Goal: Find specific page/section: Find specific page/section

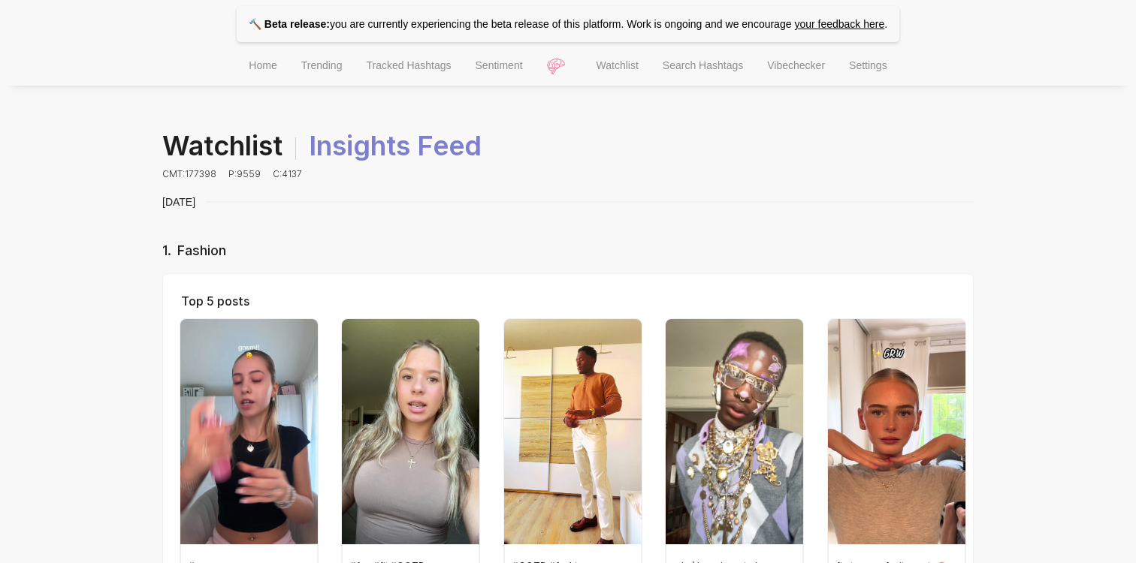
scroll to position [638, 0]
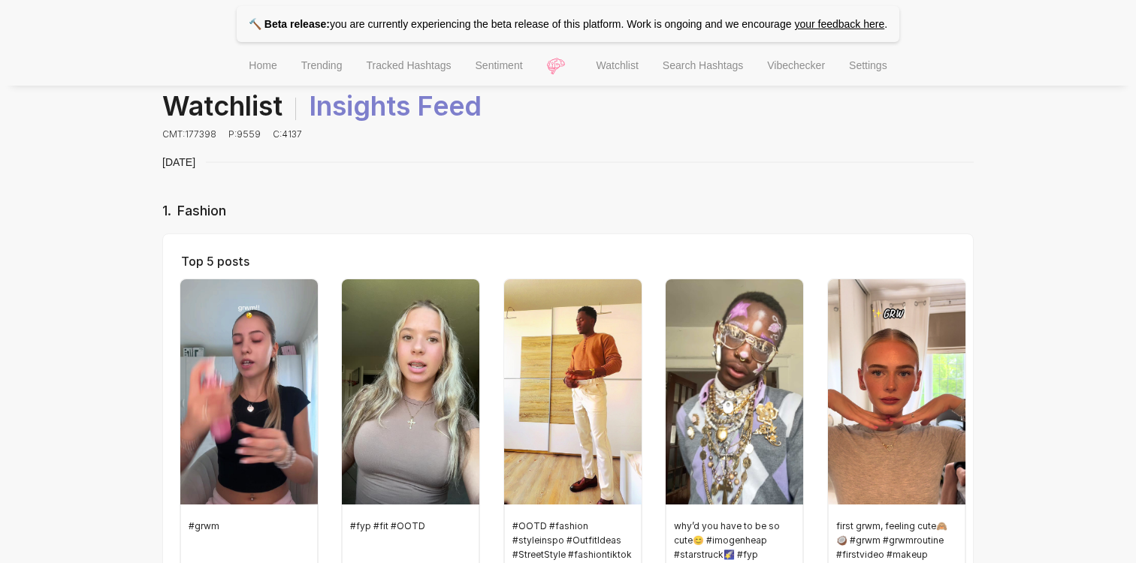
scroll to position [0, 0]
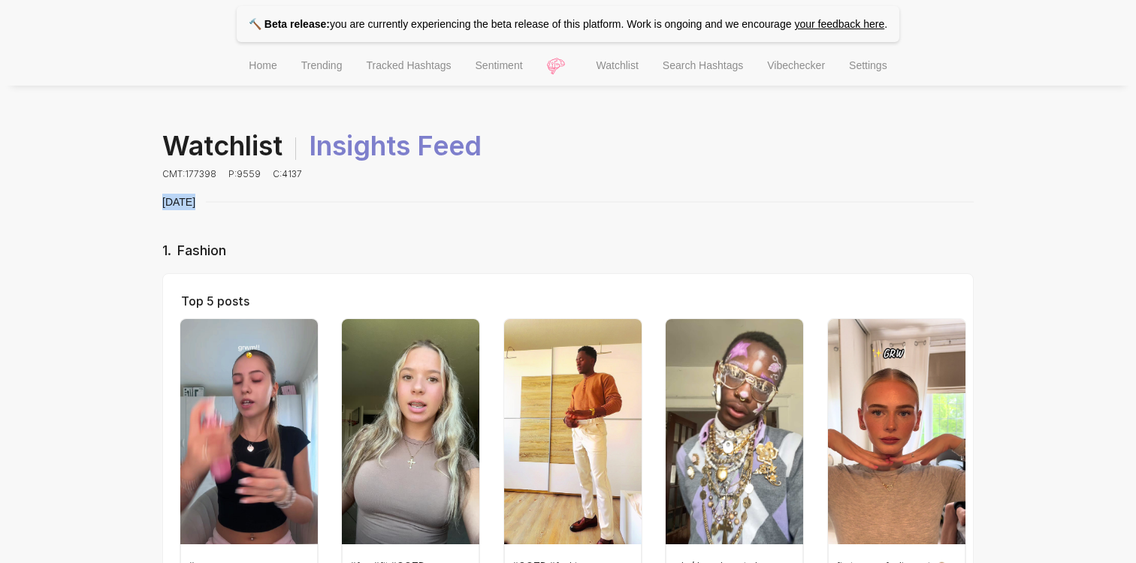
drag, startPoint x: 159, startPoint y: 201, endPoint x: 206, endPoint y: 203, distance: 46.6
drag, startPoint x: 158, startPoint y: 251, endPoint x: 239, endPoint y: 252, distance: 81.1
click at [221, 252] on span "Fashion" at bounding box center [201, 251] width 49 height 16
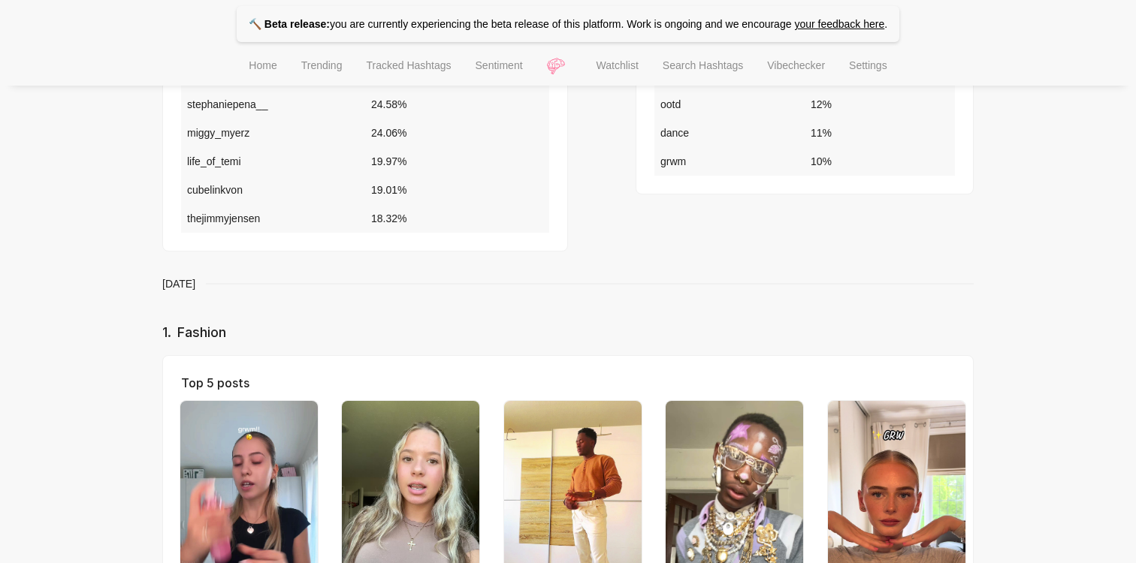
scroll to position [752, 0]
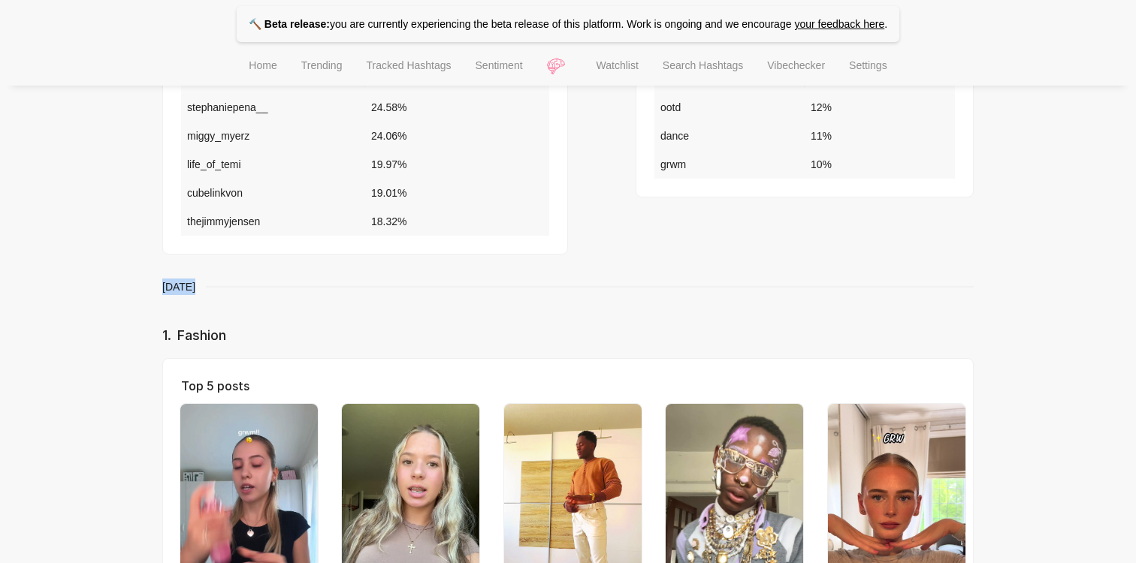
drag, startPoint x: 159, startPoint y: 287, endPoint x: 198, endPoint y: 287, distance: 39.1
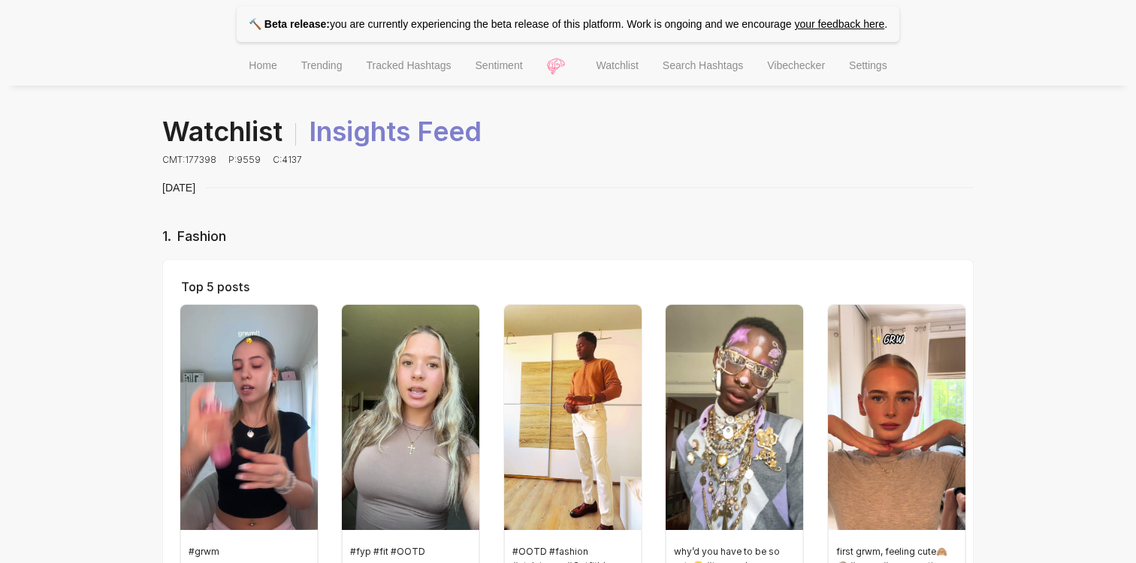
scroll to position [0, 0]
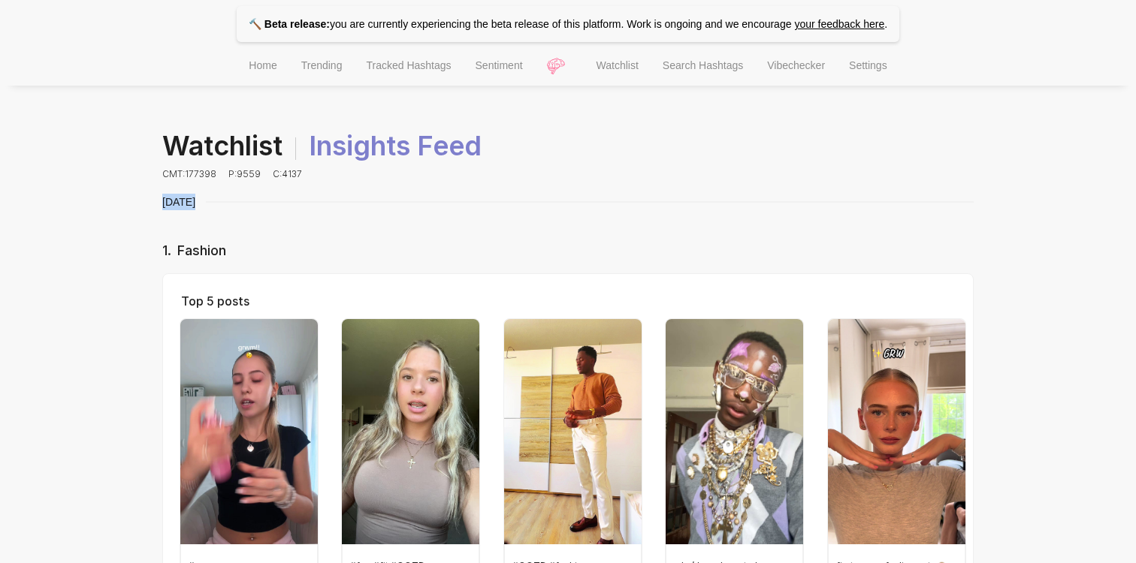
drag, startPoint x: 160, startPoint y: 201, endPoint x: 198, endPoint y: 201, distance: 38.3
drag, startPoint x: 160, startPoint y: 254, endPoint x: 246, endPoint y: 254, distance: 86.4
click at [207, 249] on span "Fashion" at bounding box center [201, 251] width 49 height 16
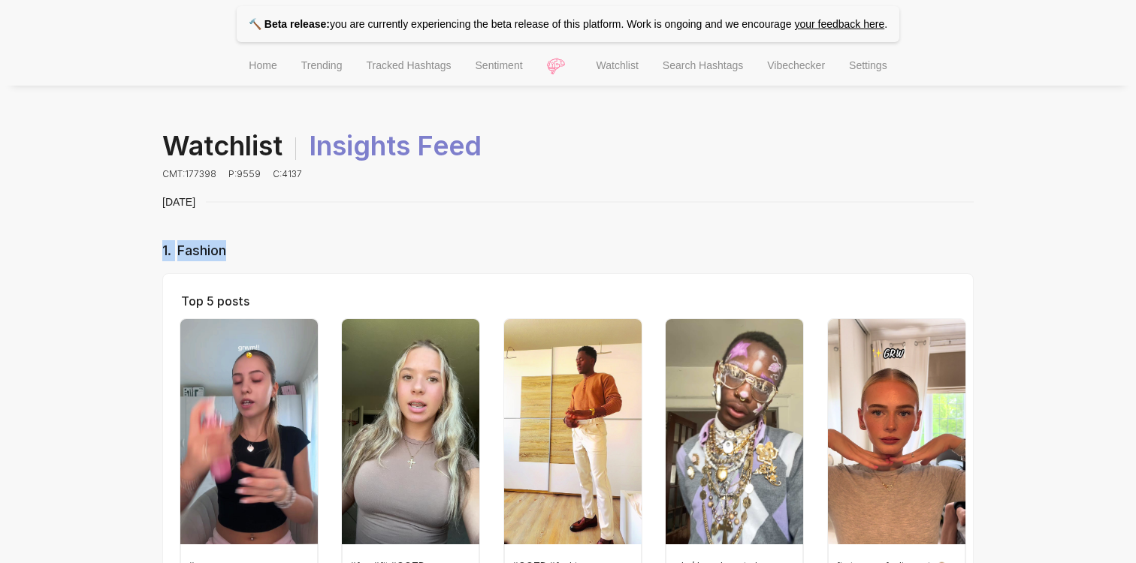
drag, startPoint x: 243, startPoint y: 249, endPoint x: 146, endPoint y: 253, distance: 97.0
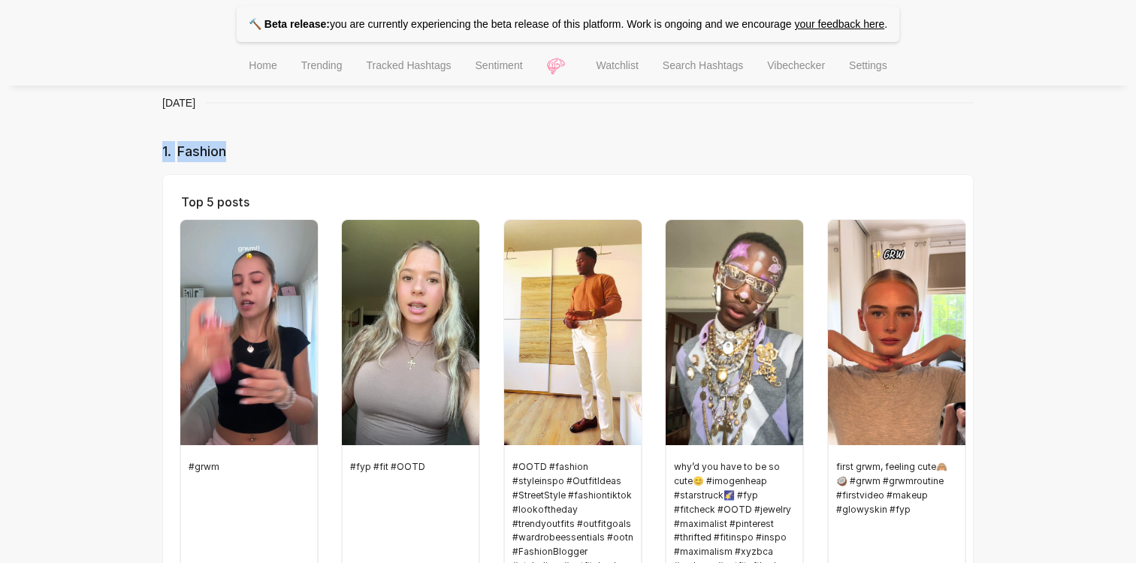
scroll to position [102, 0]
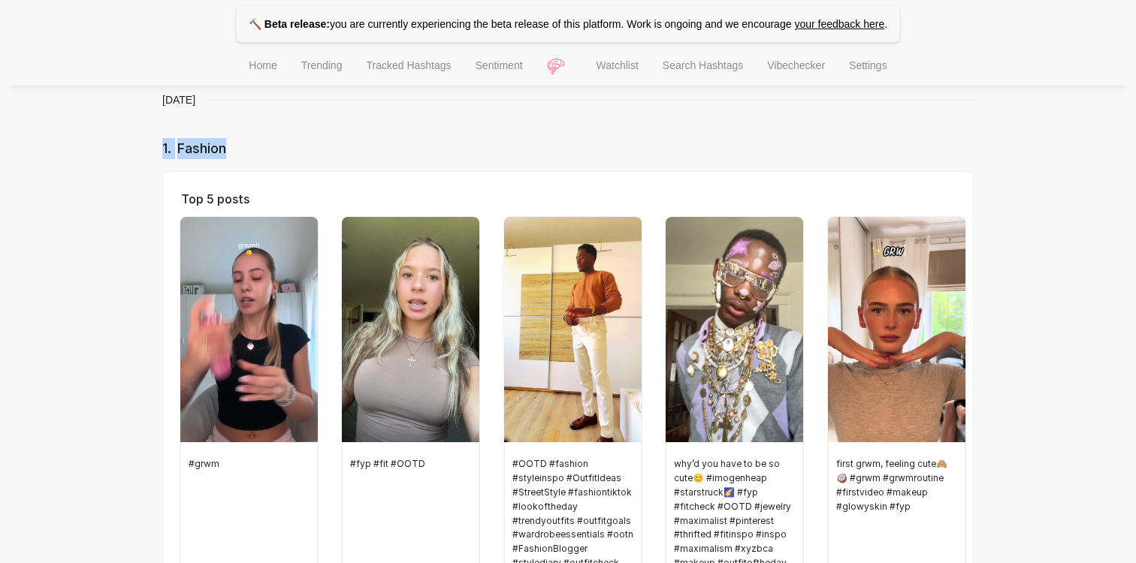
drag, startPoint x: 163, startPoint y: 101, endPoint x: 210, endPoint y: 101, distance: 46.6
click at [210, 101] on div "[DATE]" at bounding box center [567, 100] width 811 height 17
drag, startPoint x: 236, startPoint y: 147, endPoint x: 143, endPoint y: 148, distance: 92.4
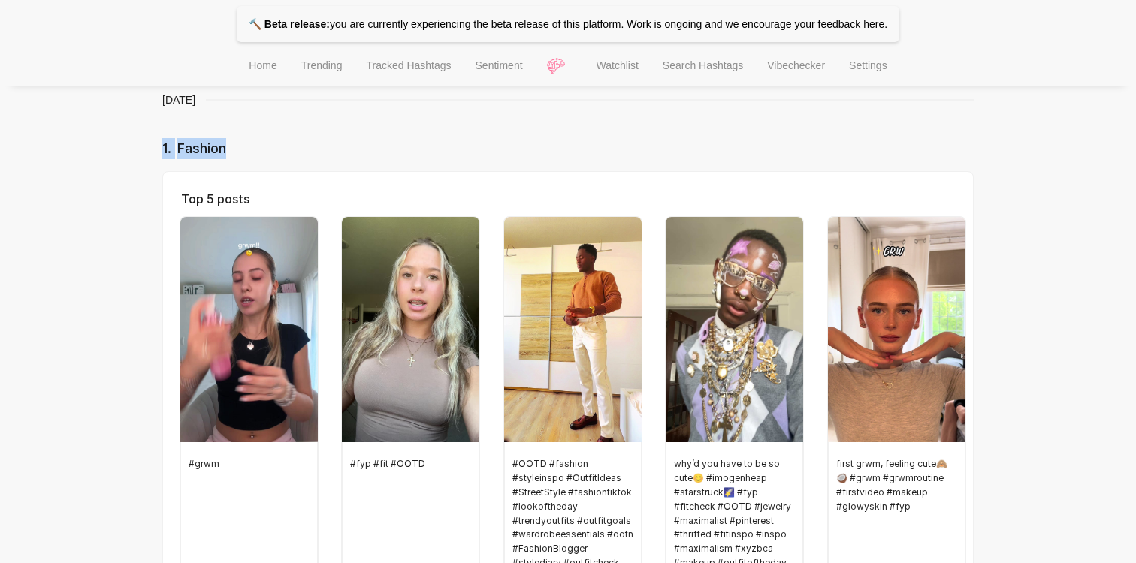
click at [180, 149] on span "Fashion" at bounding box center [201, 148] width 49 height 16
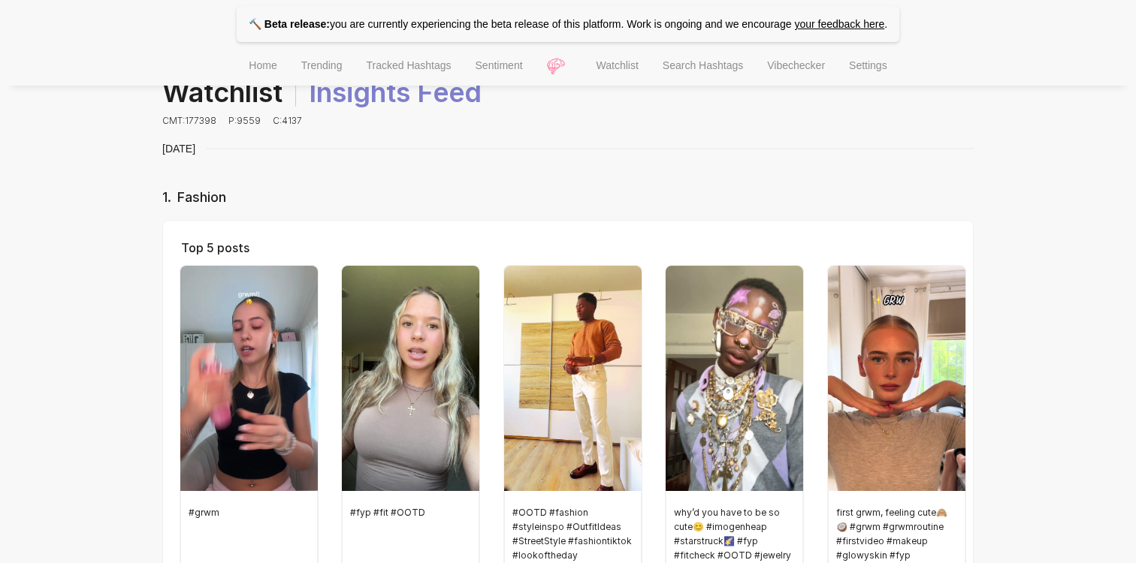
scroll to position [0, 0]
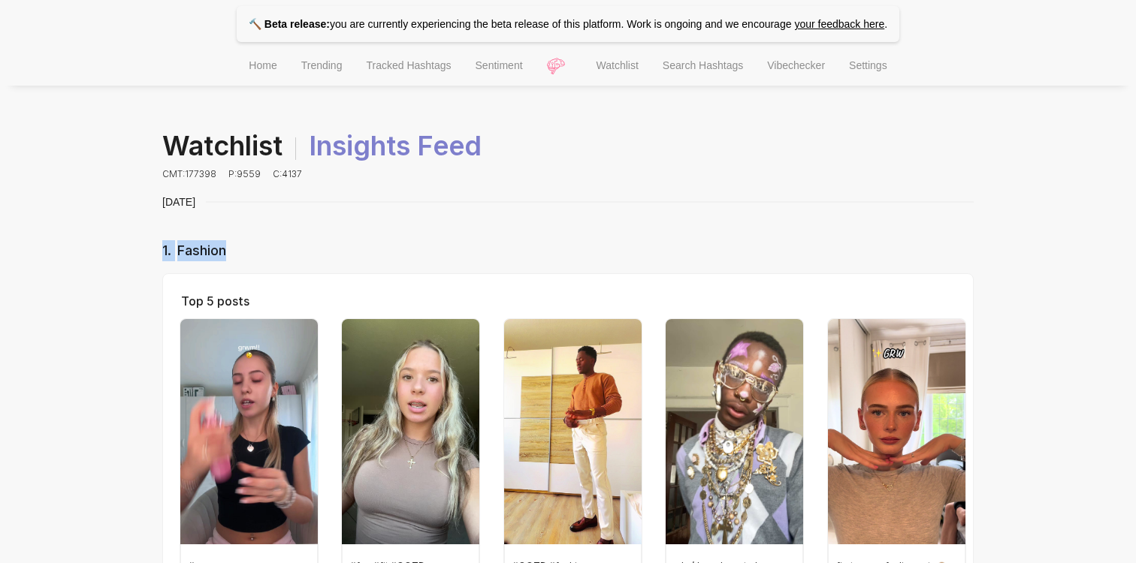
drag, startPoint x: 234, startPoint y: 251, endPoint x: 161, endPoint y: 255, distance: 73.7
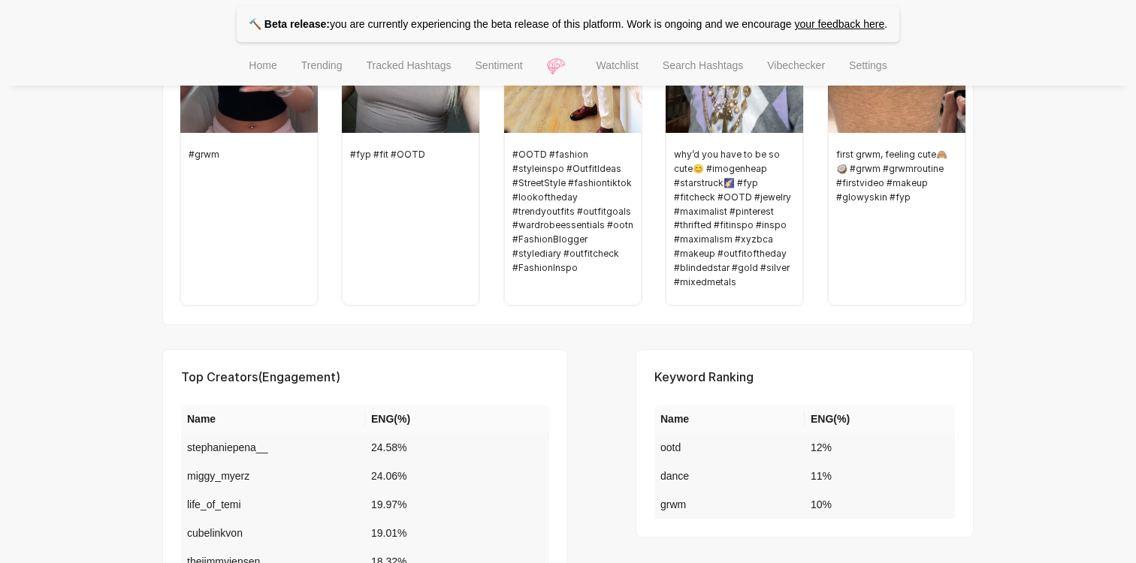
scroll to position [439, 0]
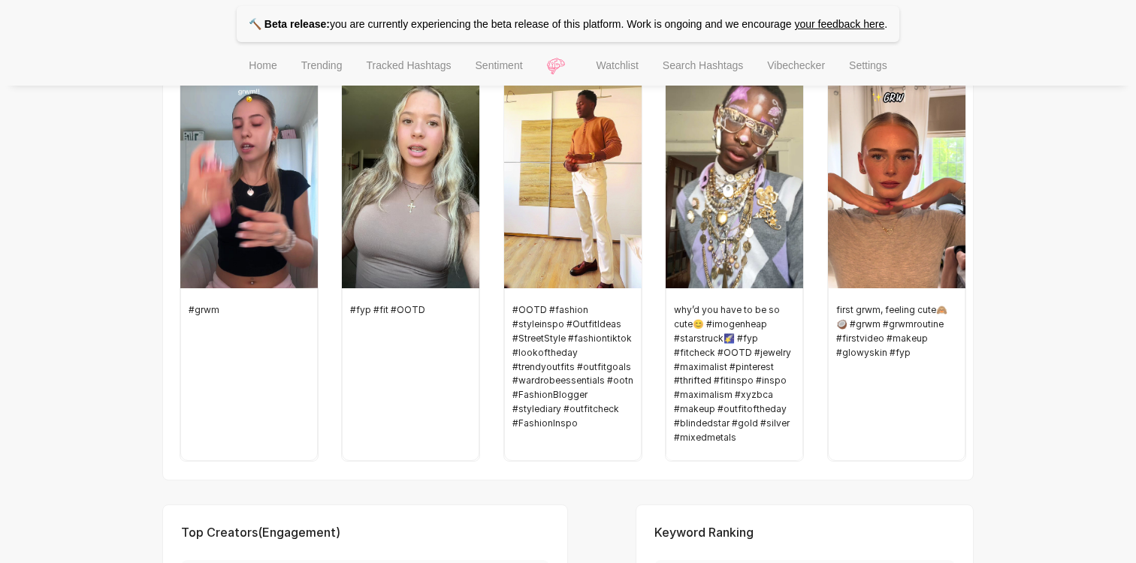
scroll to position [0, 0]
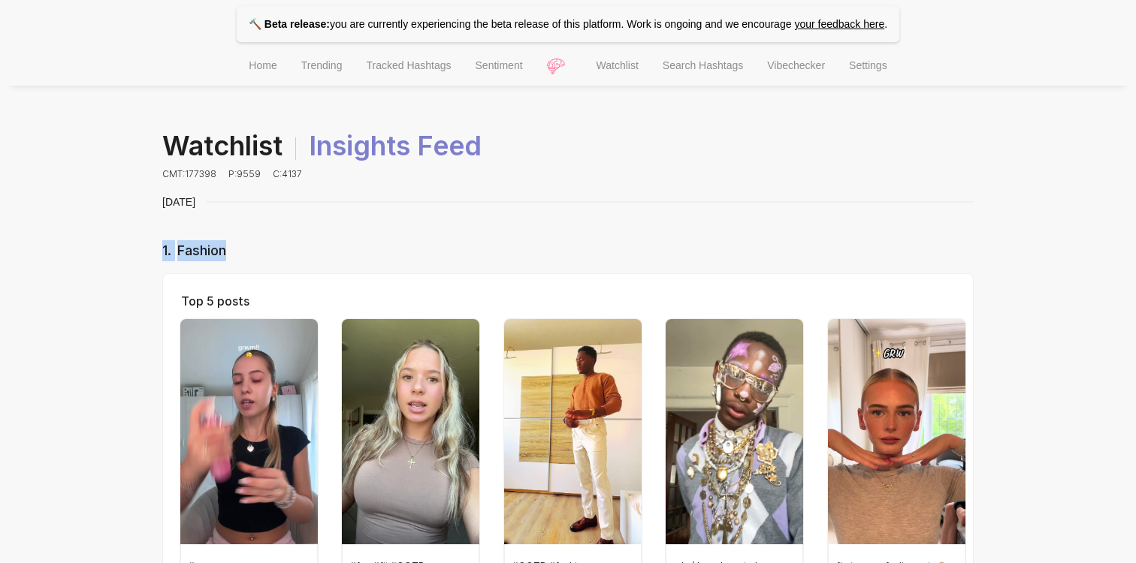
drag, startPoint x: 160, startPoint y: 252, endPoint x: 234, endPoint y: 252, distance: 73.6
drag, startPoint x: 163, startPoint y: 206, endPoint x: 202, endPoint y: 206, distance: 39.1
click at [202, 206] on div "[DATE]" at bounding box center [567, 202] width 811 height 17
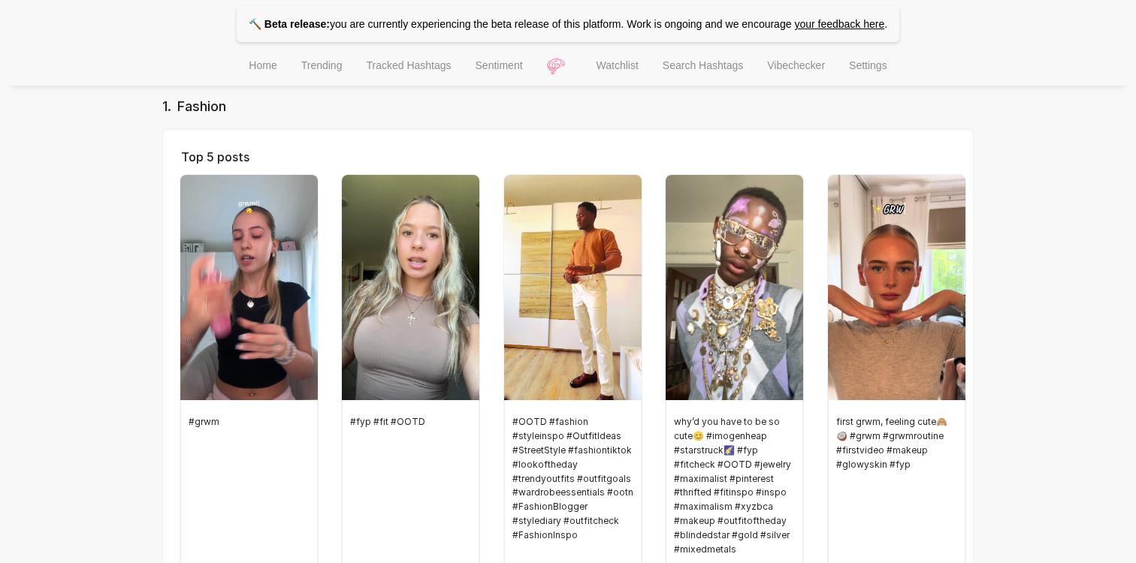
scroll to position [59, 0]
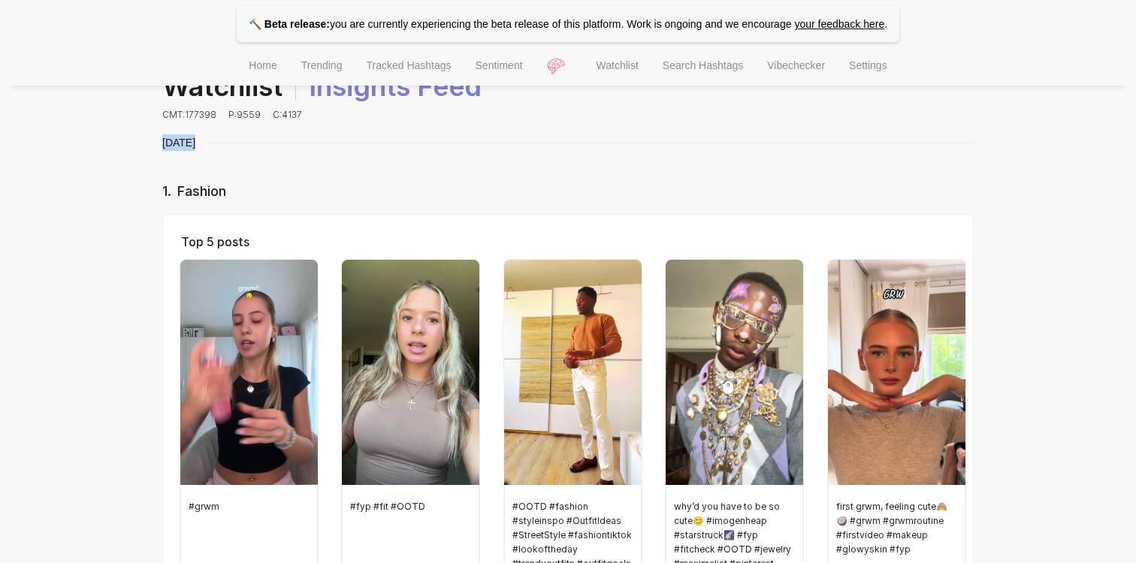
click at [165, 146] on span "[DATE]" at bounding box center [184, 142] width 44 height 17
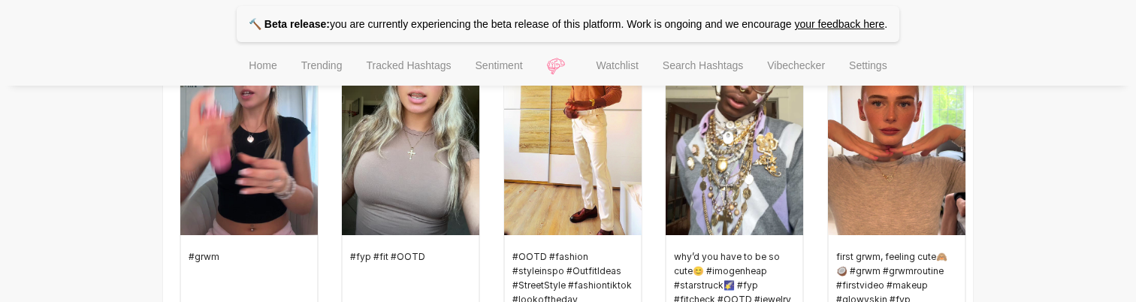
scroll to position [305, 0]
